Goal: Task Accomplishment & Management: Manage account settings

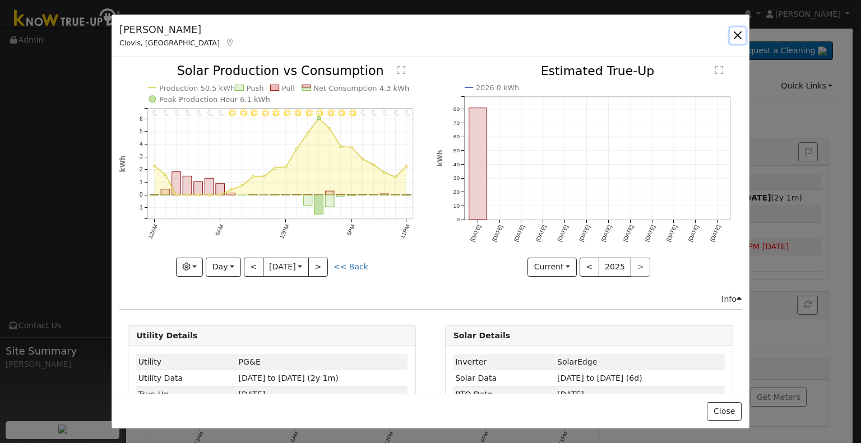
click at [740, 35] on button "button" at bounding box center [738, 35] width 16 height 16
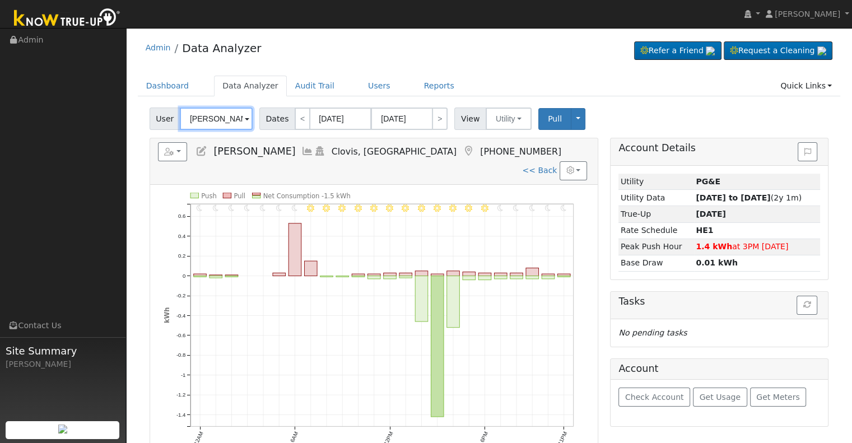
click at [214, 120] on input "[PERSON_NAME]" at bounding box center [216, 119] width 73 height 22
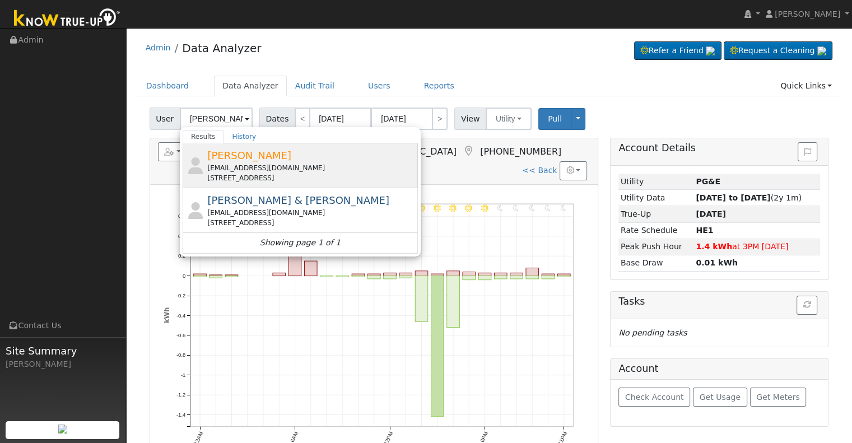
click at [286, 161] on div "[PERSON_NAME] [EMAIL_ADDRESS][DOMAIN_NAME] [STREET_ADDRESS]" at bounding box center [311, 165] width 208 height 35
type input "[PERSON_NAME]"
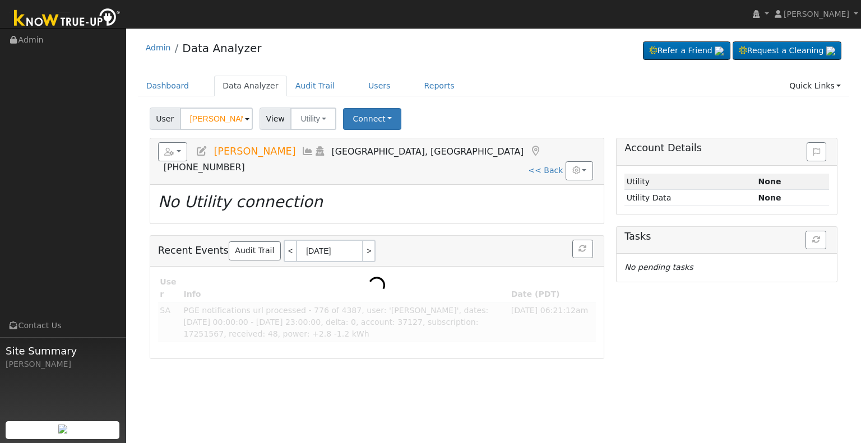
click at [203, 151] on icon at bounding box center [202, 151] width 12 height 10
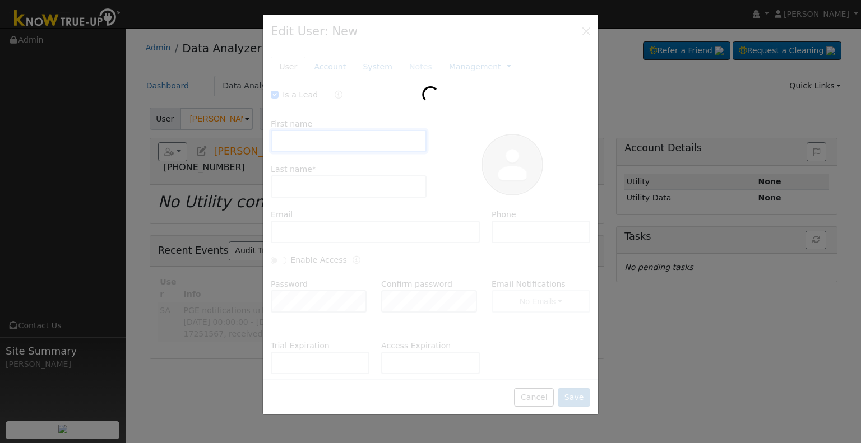
checkbox input "true"
type input "[PERSON_NAME]"
type input "[EMAIL_ADDRESS][DOMAIN_NAME]"
type input "559349-7297"
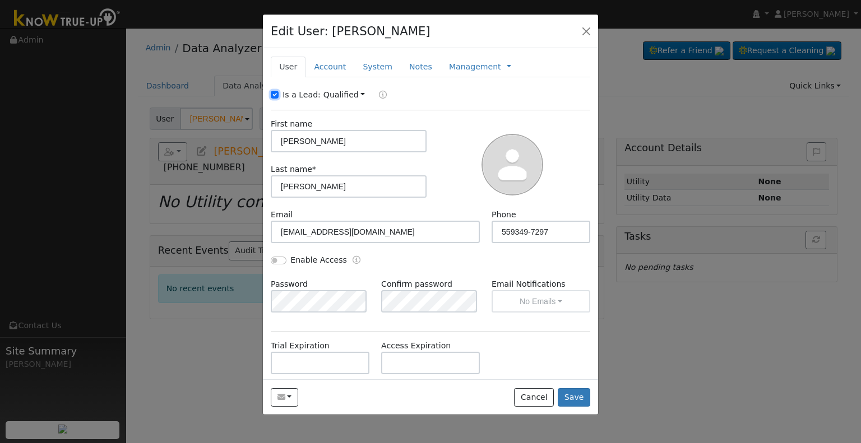
drag, startPoint x: 275, startPoint y: 94, endPoint x: 286, endPoint y: 99, distance: 12.3
click at [275, 94] on input "Is a Lead:" at bounding box center [275, 95] width 8 height 8
checkbox input "false"
click at [509, 233] on input "559349-7297" at bounding box center [540, 232] width 99 height 22
type input "[PHONE_NUMBER]"
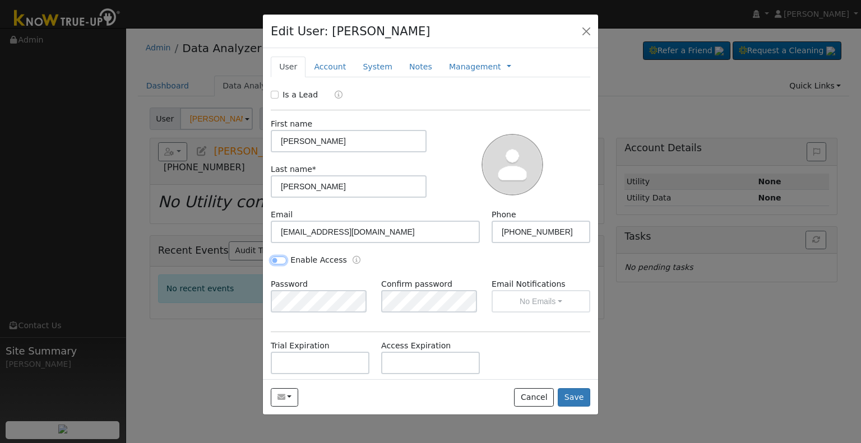
click at [280, 260] on input "Enable Access" at bounding box center [279, 261] width 16 height 8
checkbox input "true"
click at [497, 298] on button "No Emails" at bounding box center [540, 301] width 99 height 22
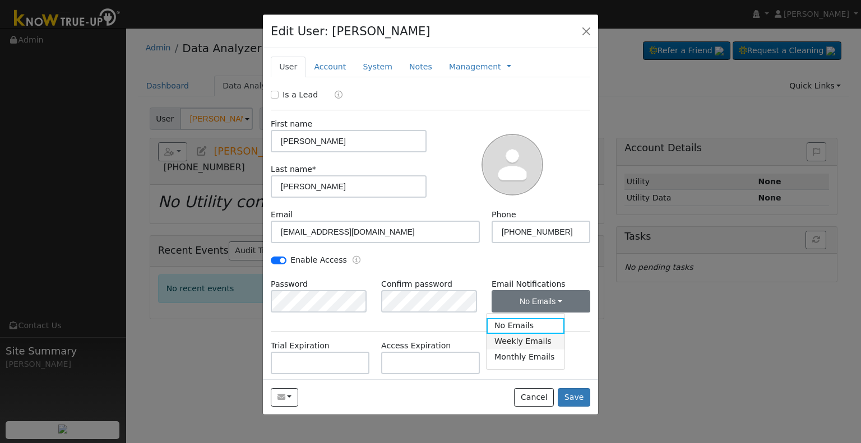
click at [508, 346] on link "Weekly Emails" at bounding box center [525, 342] width 78 height 16
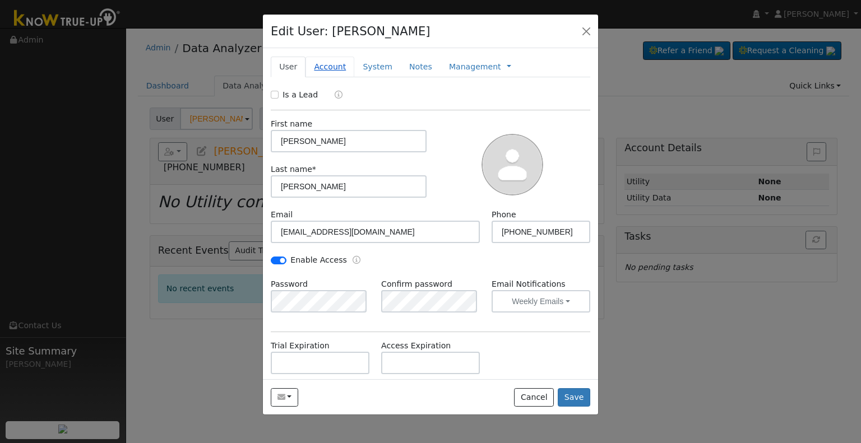
click at [318, 67] on link "Account" at bounding box center [329, 67] width 49 height 21
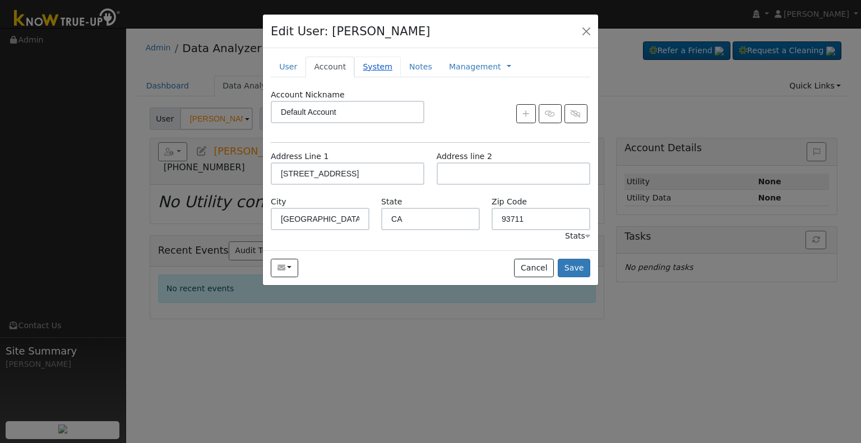
click at [371, 66] on link "System" at bounding box center [377, 67] width 47 height 21
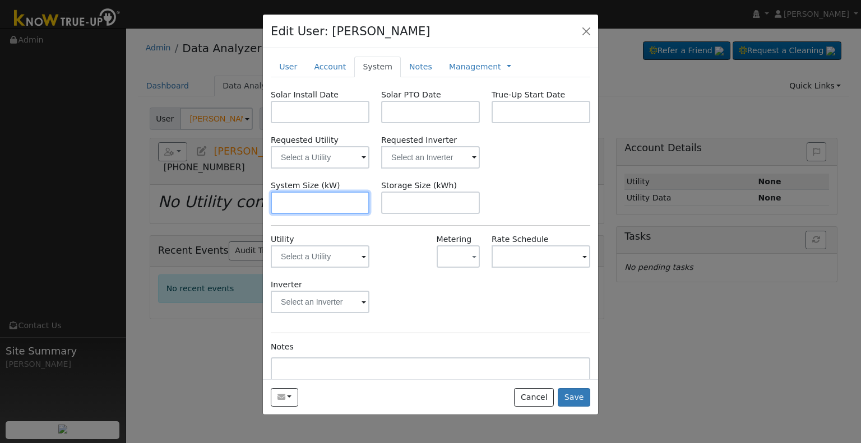
click at [305, 197] on input "text" at bounding box center [320, 203] width 99 height 22
paste input "9.840"
type input "9.8"
click at [316, 114] on input "text" at bounding box center [320, 112] width 99 height 22
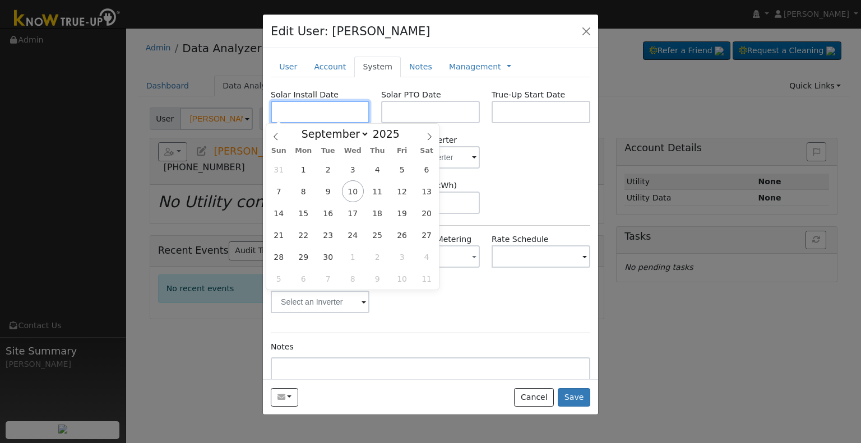
paste input "[DATE]"
type input "[DATE]"
select select "7"
click at [427, 117] on input "text" at bounding box center [430, 112] width 99 height 22
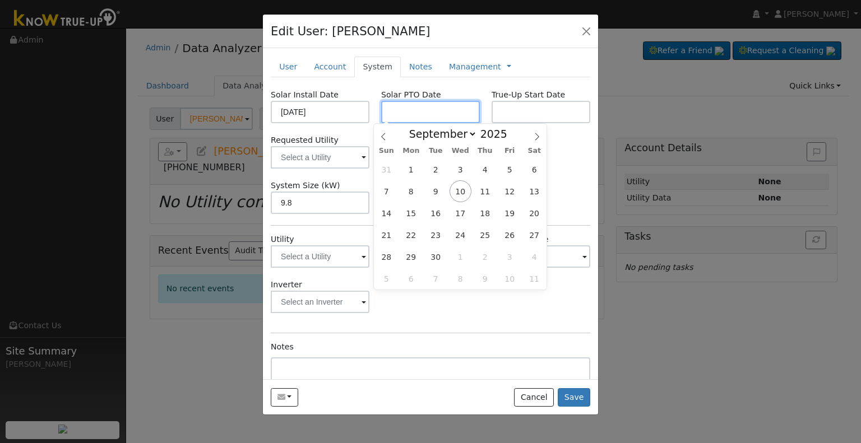
paste input "[DATE]"
type input "[DATE]"
click at [518, 111] on input "text" at bounding box center [540, 112] width 99 height 22
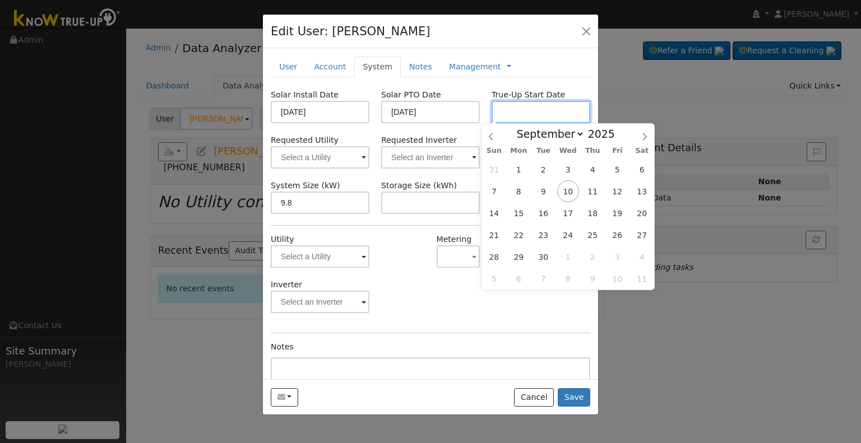
paste input "[DATE]"
type input "[DATE]"
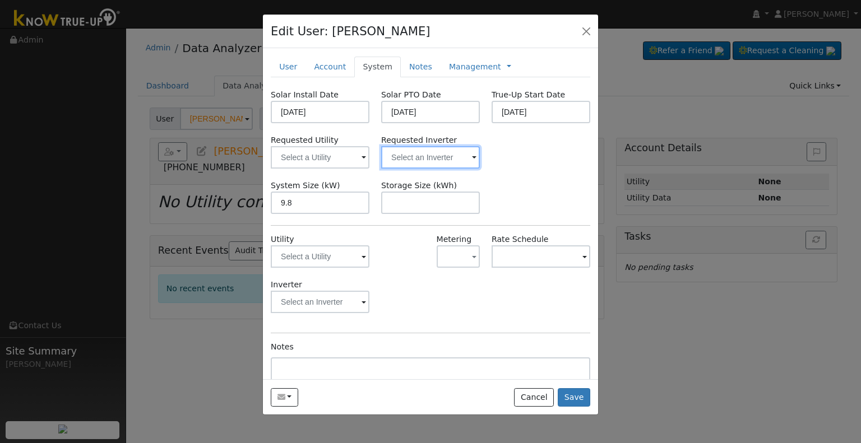
click at [420, 161] on input "text" at bounding box center [430, 157] width 99 height 22
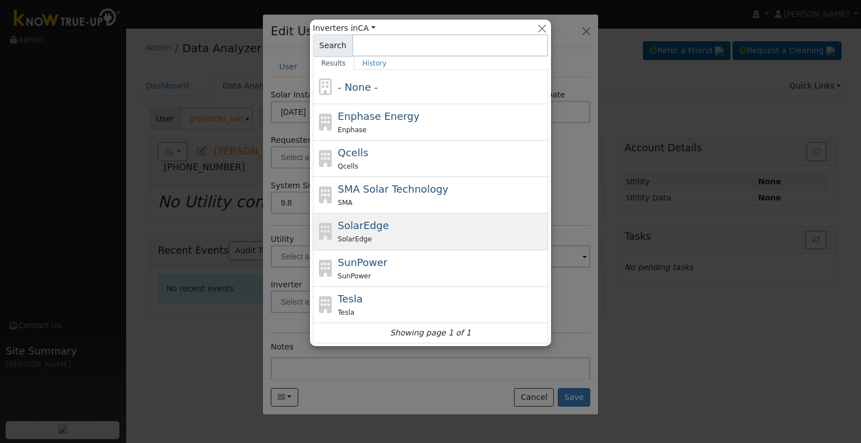
click at [375, 225] on span "SolarEdge" at bounding box center [363, 226] width 51 height 12
type input "SolarEdge"
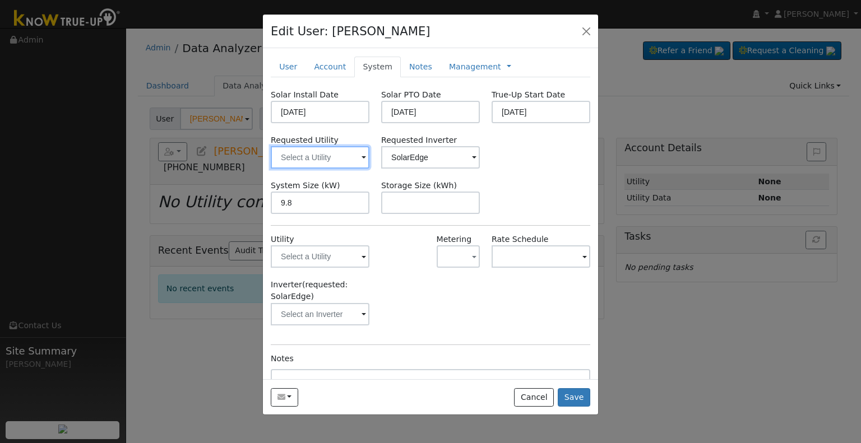
click at [300, 152] on input "text" at bounding box center [320, 157] width 99 height 22
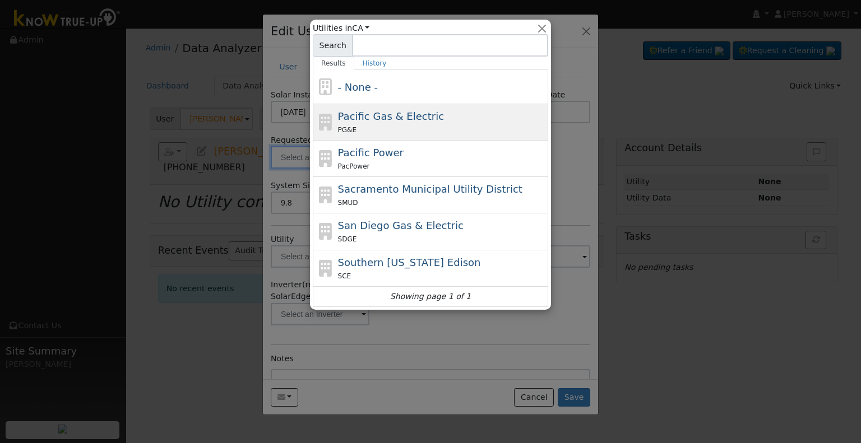
click at [386, 120] on span "Pacific Gas & Electric" at bounding box center [391, 116] width 106 height 12
type input "Pacific Gas & Electric"
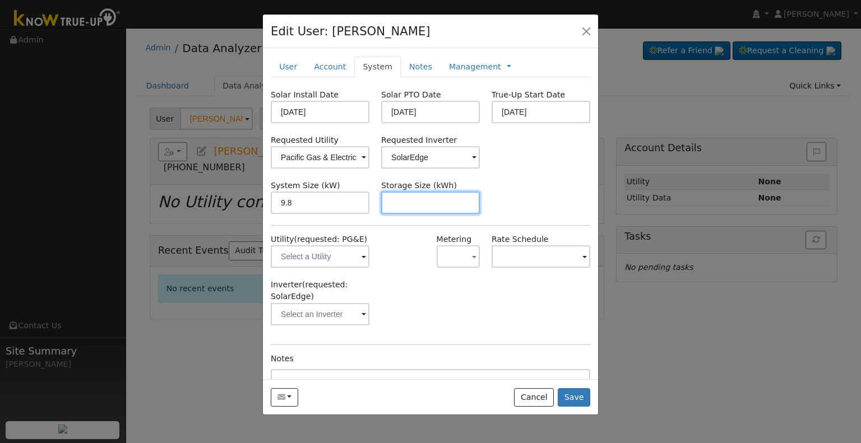
click at [410, 205] on input "text" at bounding box center [430, 203] width 99 height 22
paste input "20.00"
type input "20"
click at [507, 67] on link at bounding box center [509, 67] width 4 height 12
click at [507, 99] on link "Billing" at bounding box center [546, 103] width 78 height 16
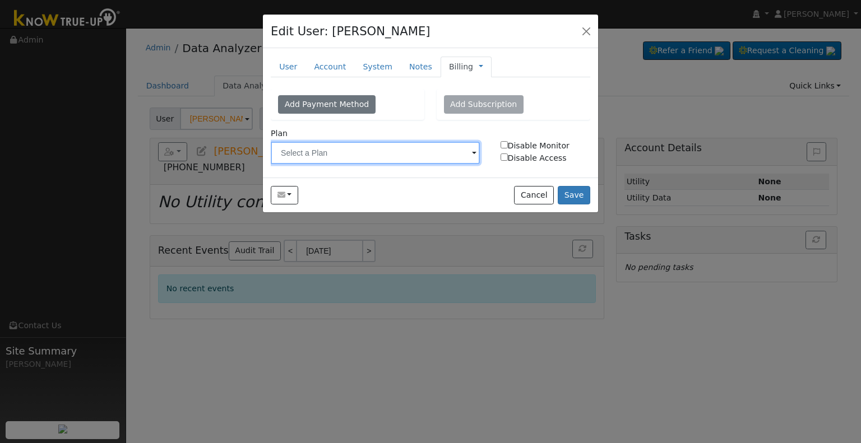
click at [351, 150] on input "text" at bounding box center [375, 153] width 209 height 22
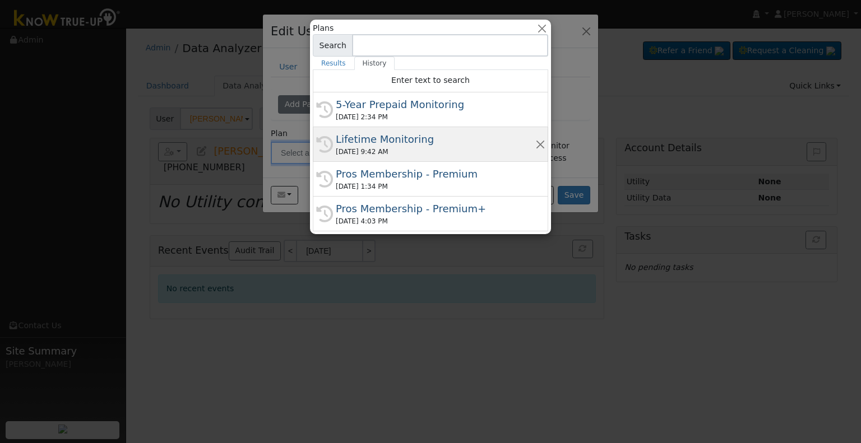
click at [351, 148] on div "[DATE] 9:42 AM" at bounding box center [435, 152] width 199 height 10
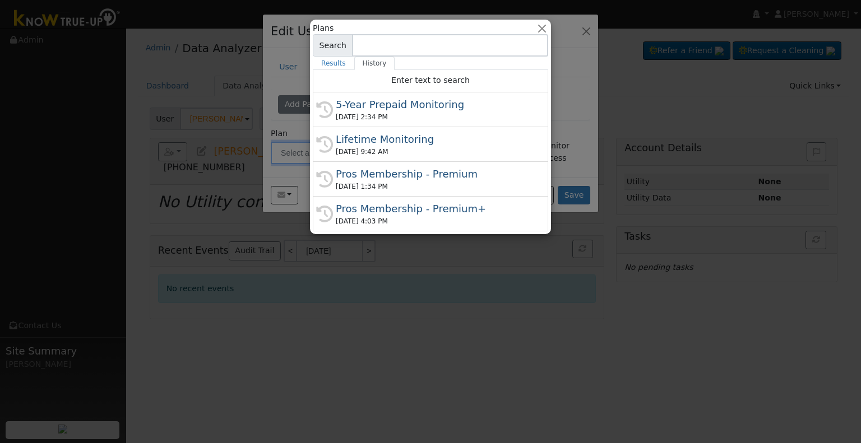
type input "Lifetime Monitoring"
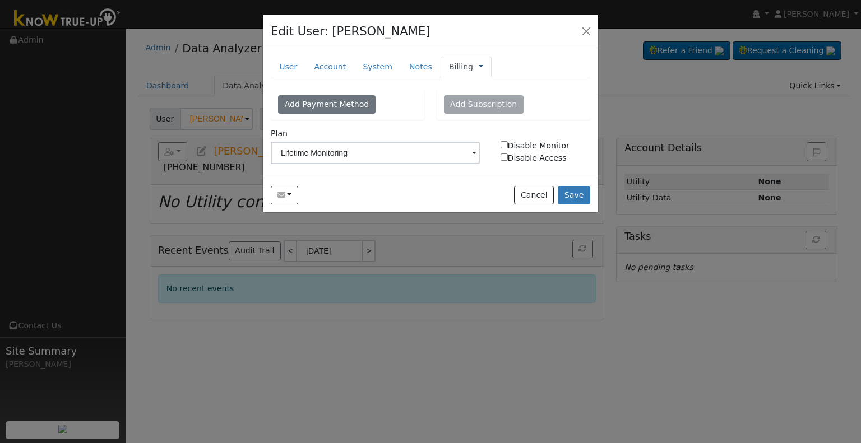
click at [479, 66] on link at bounding box center [481, 67] width 4 height 12
click at [479, 80] on link "Management" at bounding box center [518, 87] width 78 height 16
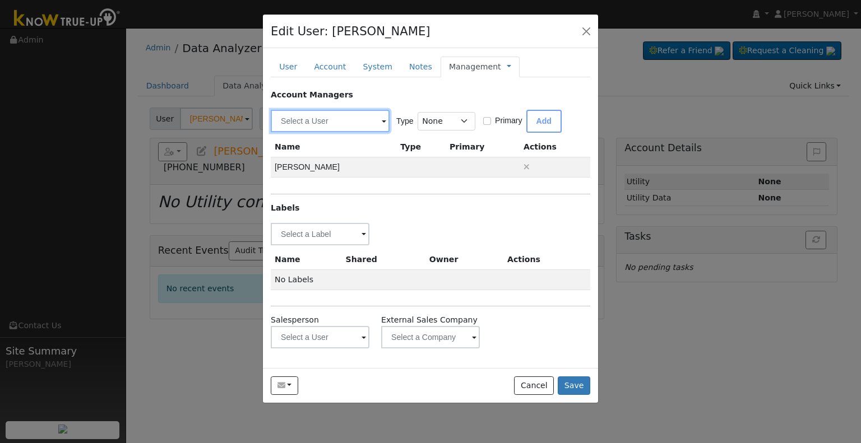
click at [298, 118] on input "text" at bounding box center [330, 121] width 119 height 22
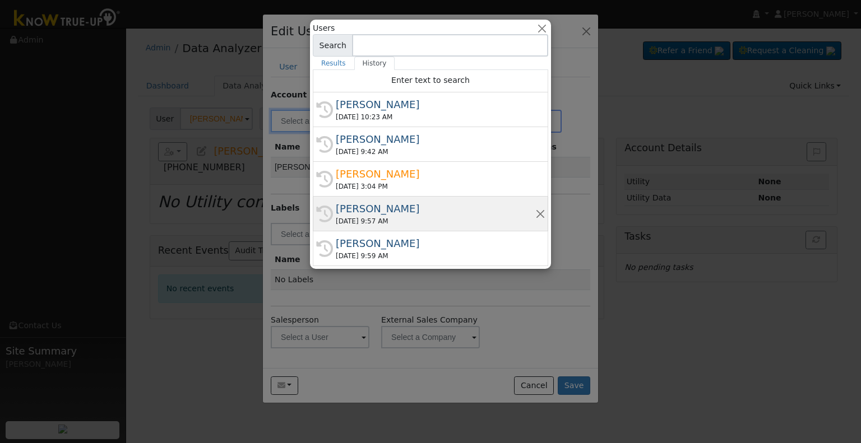
click at [390, 208] on div "[PERSON_NAME]" at bounding box center [435, 208] width 199 height 15
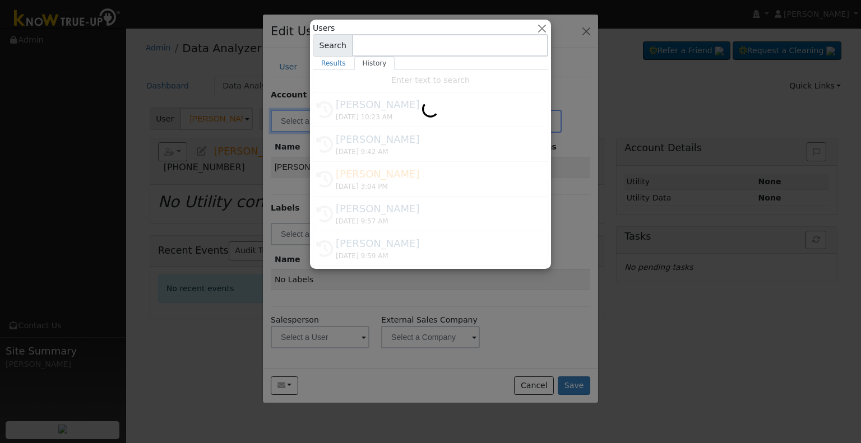
type input "[PERSON_NAME]"
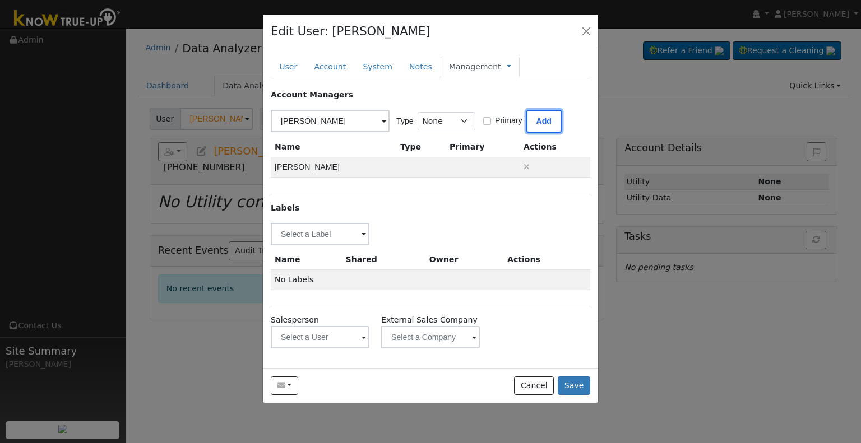
drag, startPoint x: 541, startPoint y: 120, endPoint x: 337, endPoint y: 165, distance: 209.0
click at [539, 120] on button "Add" at bounding box center [543, 121] width 35 height 23
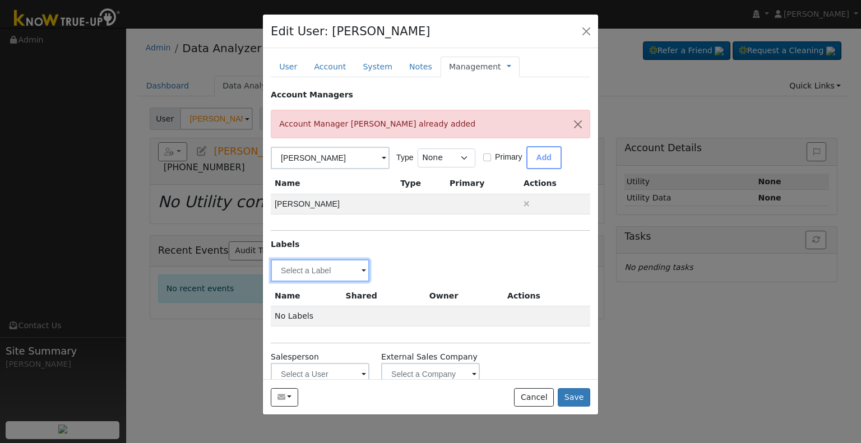
click at [308, 273] on input "text" at bounding box center [320, 270] width 99 height 22
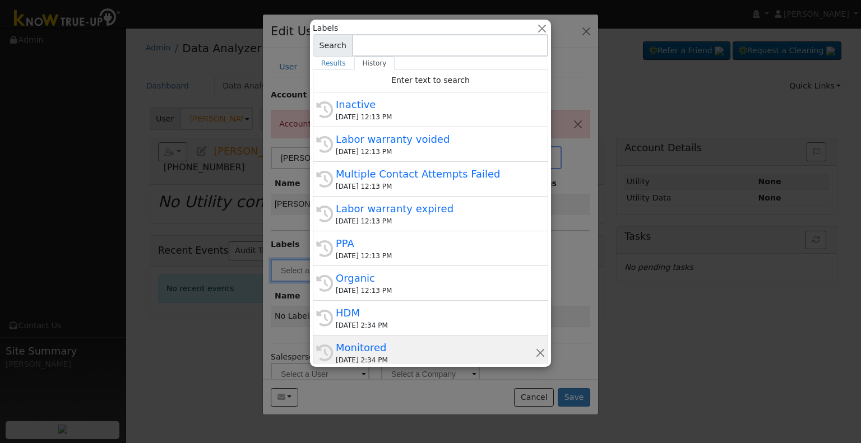
click at [396, 346] on div "Monitored" at bounding box center [435, 347] width 199 height 15
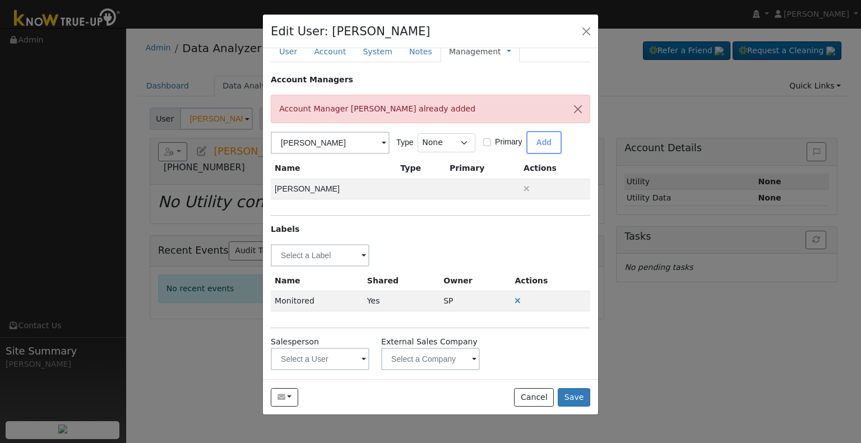
scroll to position [23, 0]
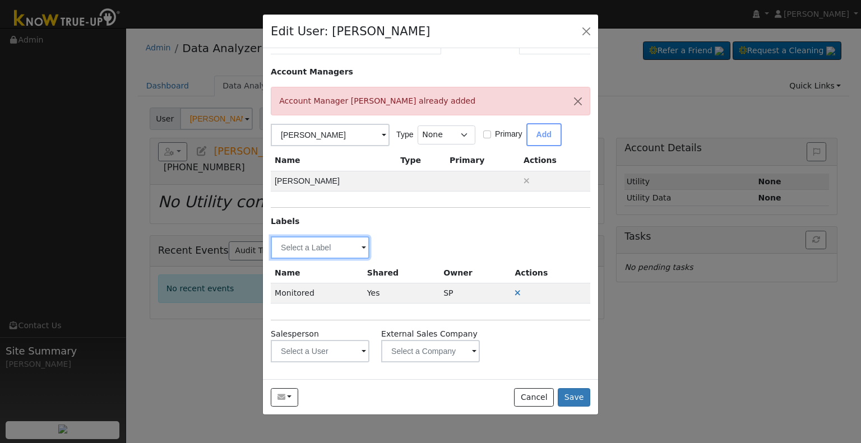
click at [327, 253] on input "text" at bounding box center [320, 247] width 99 height 22
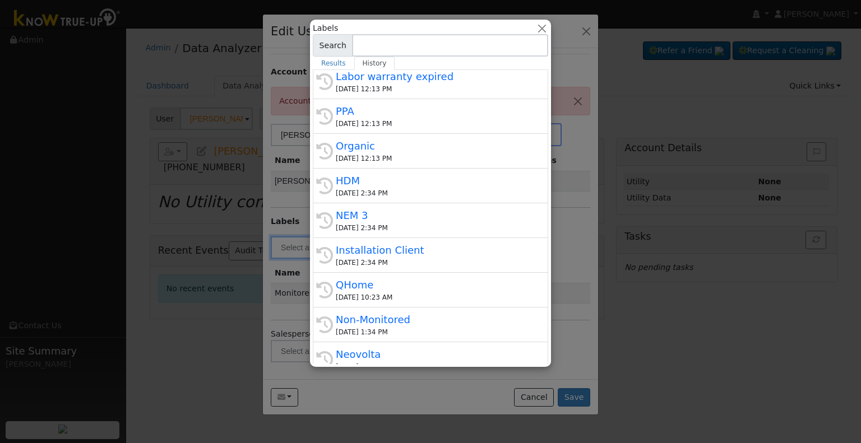
scroll to position [168, 0]
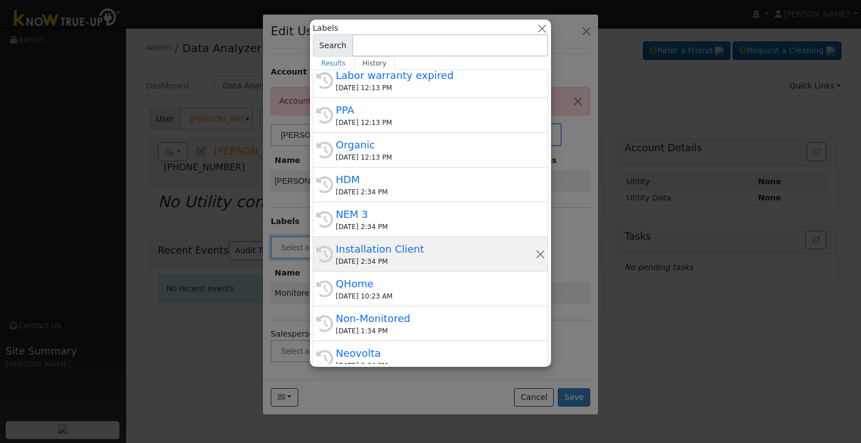
click at [389, 248] on div "Installation Client" at bounding box center [435, 249] width 199 height 15
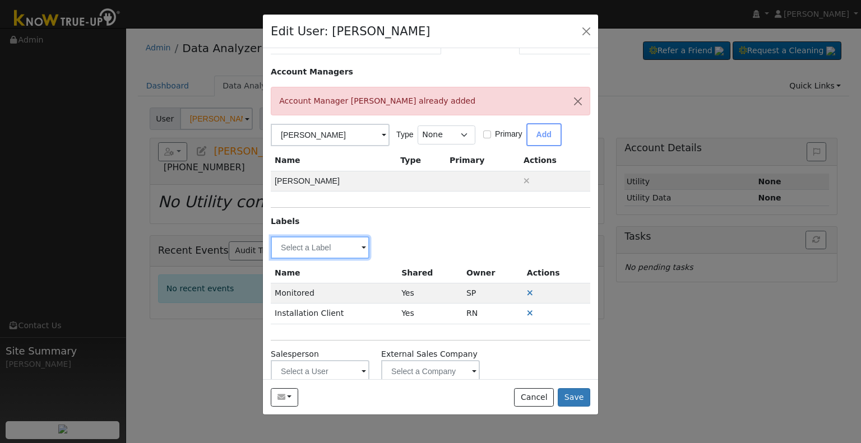
click at [332, 240] on input "text" at bounding box center [320, 247] width 99 height 22
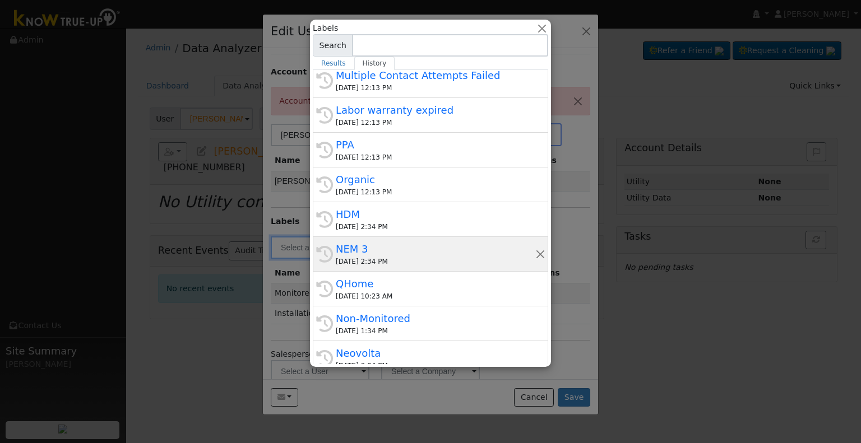
click at [386, 253] on div "NEM 3" at bounding box center [435, 249] width 199 height 15
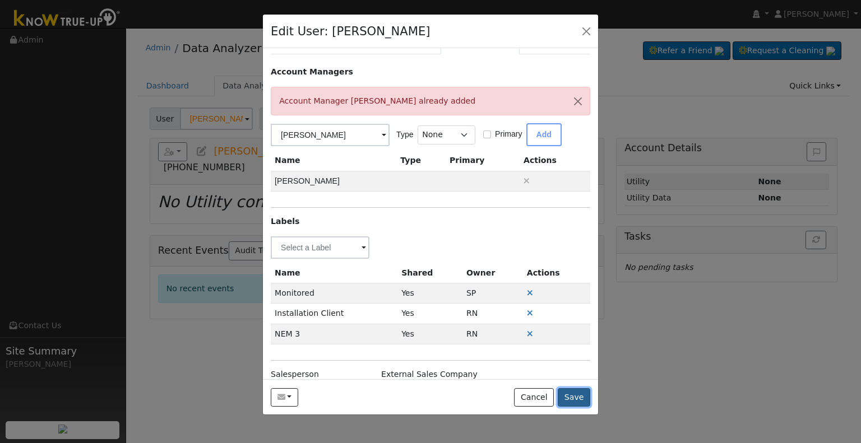
click at [578, 393] on button "Save" at bounding box center [574, 397] width 33 height 19
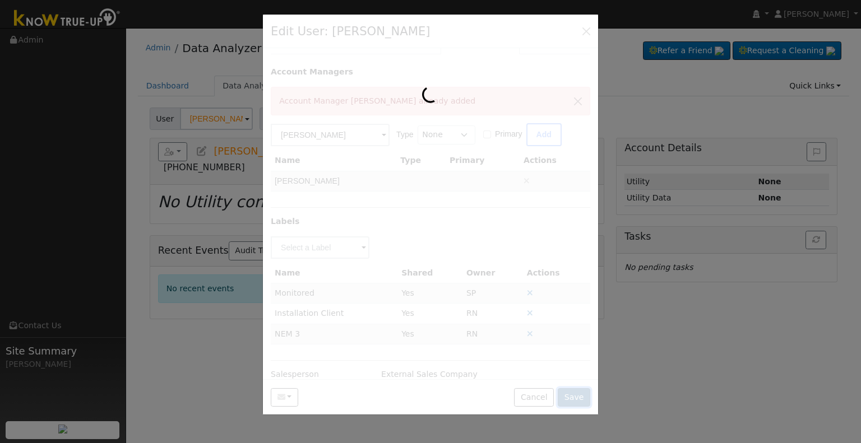
scroll to position [0, 0]
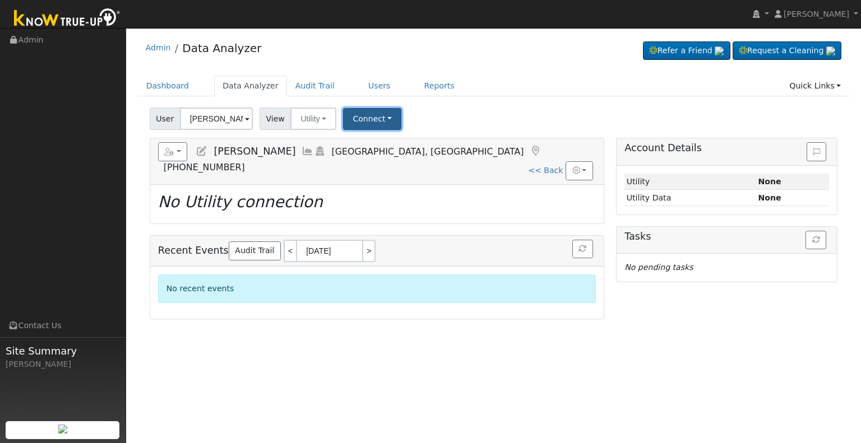
click at [372, 117] on button "Connect" at bounding box center [372, 119] width 58 height 22
click at [384, 141] on link "Select a Provider" at bounding box center [387, 144] width 87 height 16
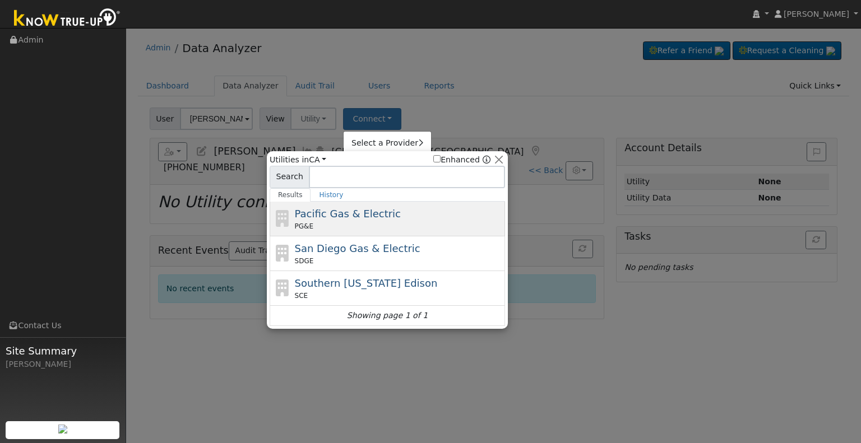
click at [377, 221] on div "PG&E" at bounding box center [399, 226] width 208 height 10
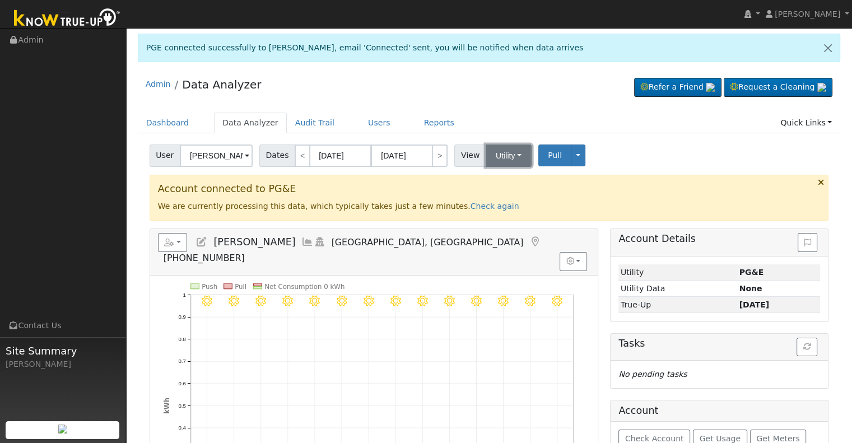
click at [489, 156] on button "Utility" at bounding box center [509, 156] width 46 height 22
click at [491, 196] on link "Solar" at bounding box center [523, 196] width 78 height 16
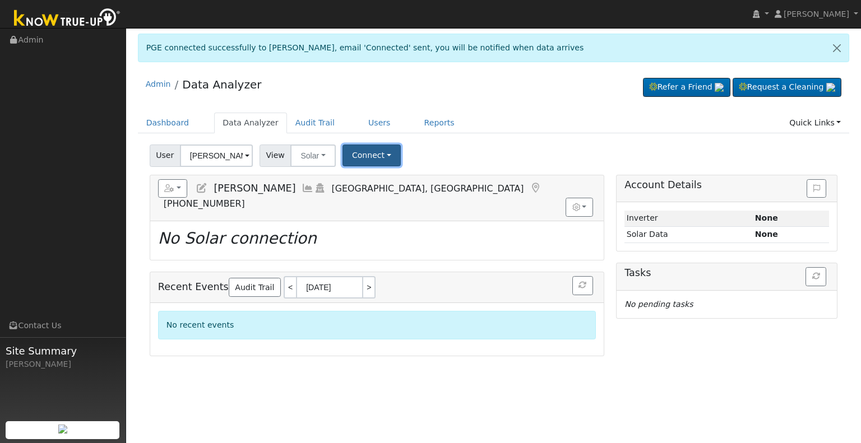
click at [364, 150] on button "Connect" at bounding box center [371, 156] width 58 height 22
click at [377, 179] on link "Select a Provider" at bounding box center [385, 180] width 87 height 16
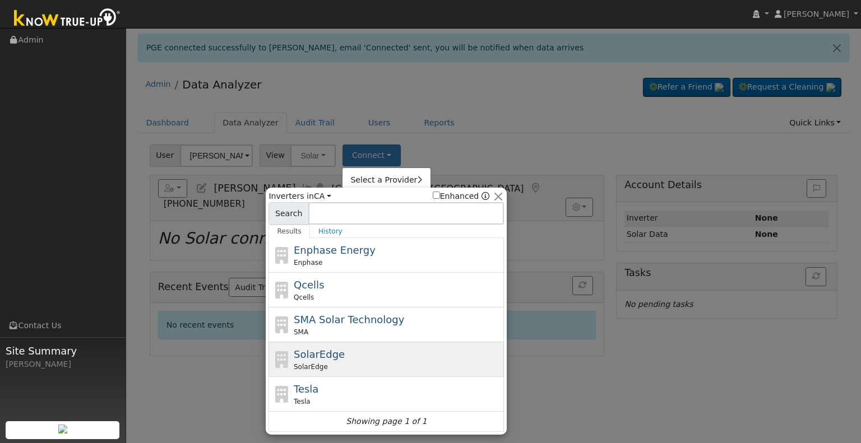
click at [332, 367] on div "SolarEdge" at bounding box center [398, 367] width 208 height 10
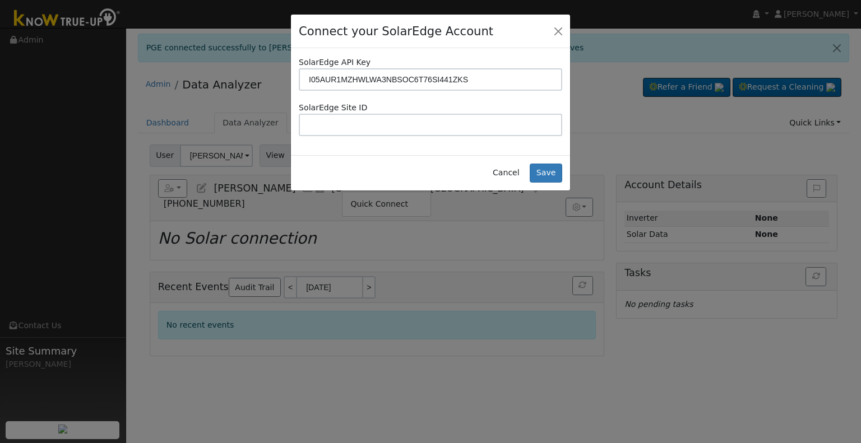
type input "I05AUR1MZHWLWA3NBSOC6T76SI441ZKS"
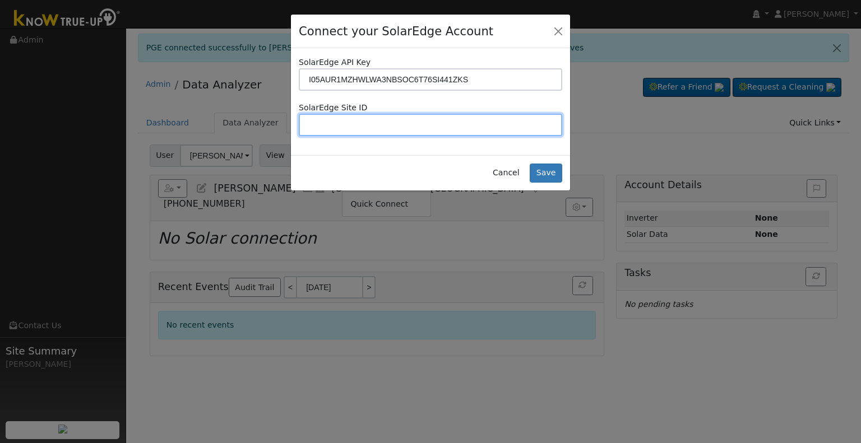
click at [425, 127] on input "text" at bounding box center [430, 125] width 263 height 22
paste input "4698784"
type input "4698784"
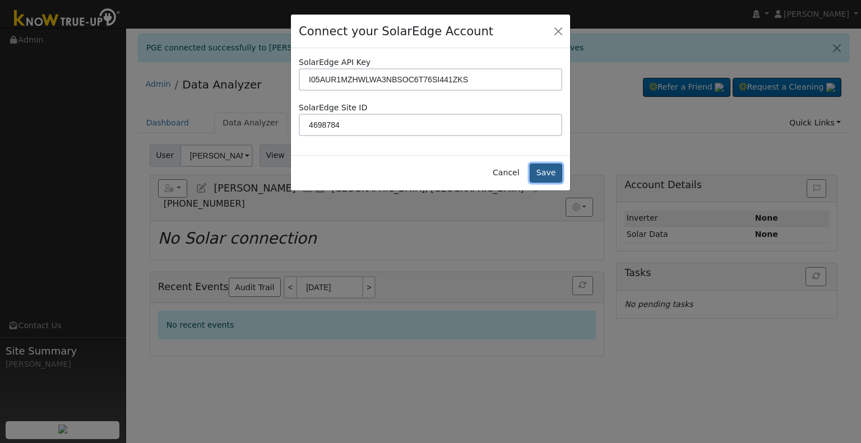
click at [555, 172] on button "Save" at bounding box center [546, 173] width 33 height 19
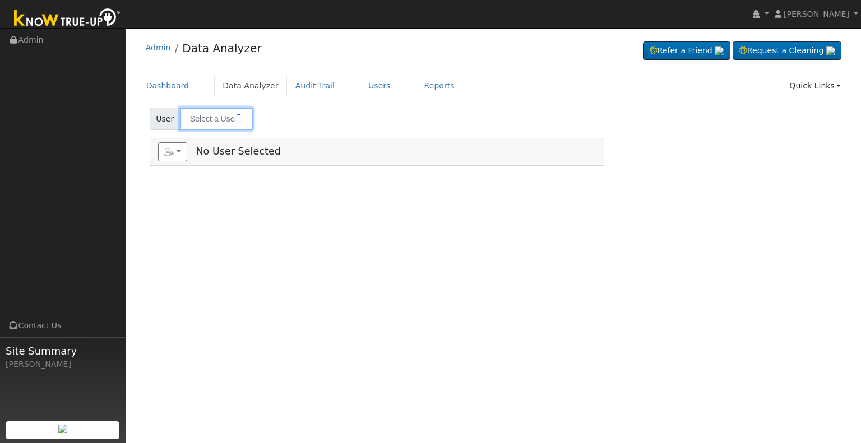
type input "[PERSON_NAME]"
